Goal: Find specific page/section: Find specific page/section

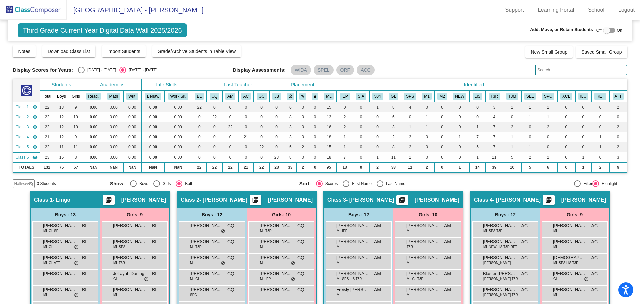
click at [49, 8] on img at bounding box center [33, 10] width 67 height 20
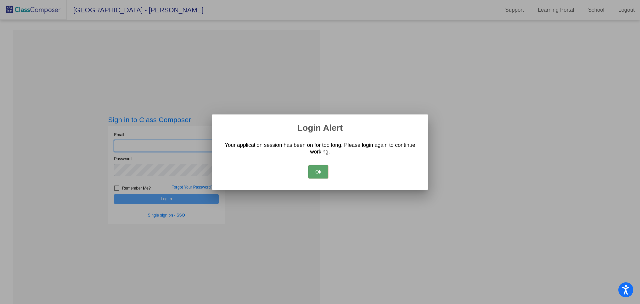
type input "[PERSON_NAME][EMAIL_ADDRESS][PERSON_NAME][DOMAIN_NAME]"
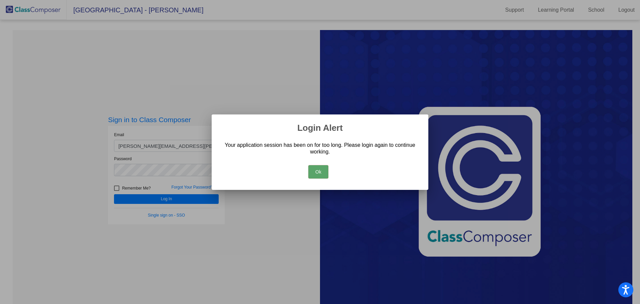
drag, startPoint x: 319, startPoint y: 175, endPoint x: 312, endPoint y: 173, distance: 7.5
click at [319, 175] on button "Ok" at bounding box center [319, 171] width 20 height 13
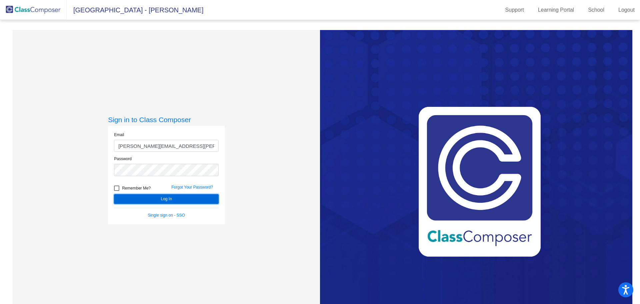
click at [214, 201] on button "Log In" at bounding box center [166, 199] width 105 height 10
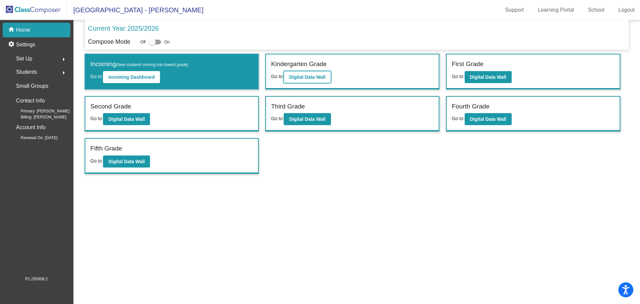
click at [299, 77] on b "Digital Data Wall" at bounding box center [307, 76] width 36 height 5
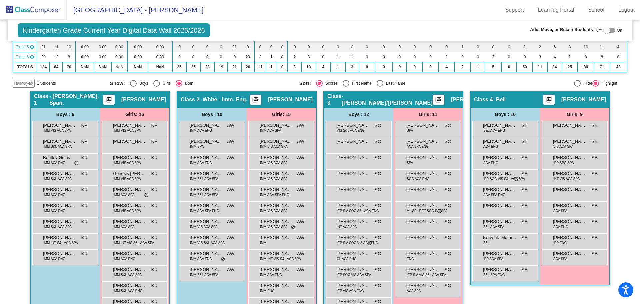
scroll to position [133, 0]
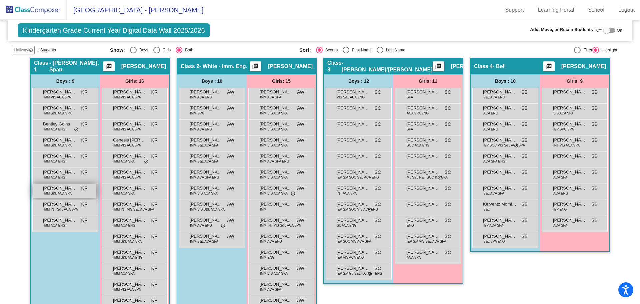
click at [61, 190] on span "[PERSON_NAME] [PERSON_NAME]" at bounding box center [59, 188] width 33 height 7
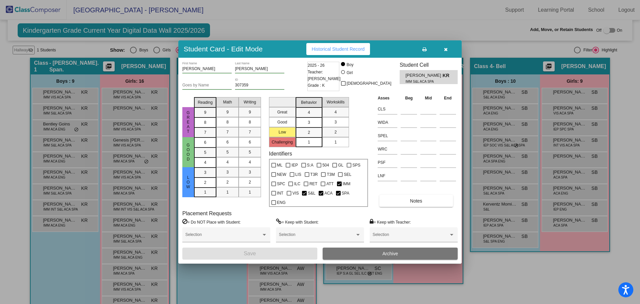
click at [444, 50] on icon "button" at bounding box center [446, 49] width 4 height 5
